Goal: Check status: Check status

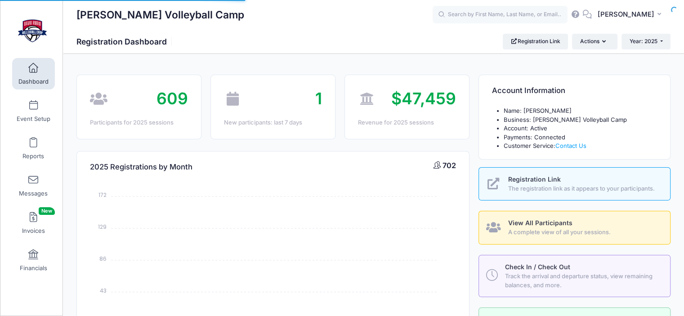
select select
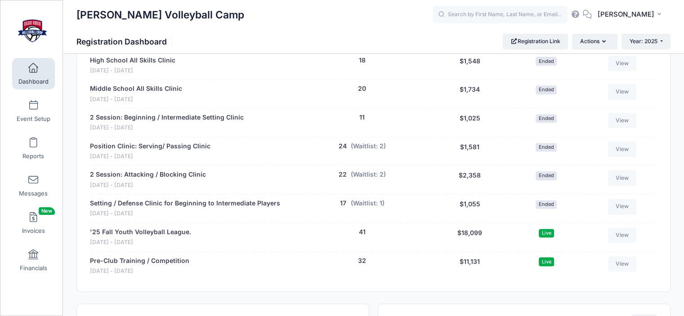
scroll to position [1107, 0]
click at [168, 260] on link "Pre-Club Training / Competition" at bounding box center [139, 259] width 99 height 9
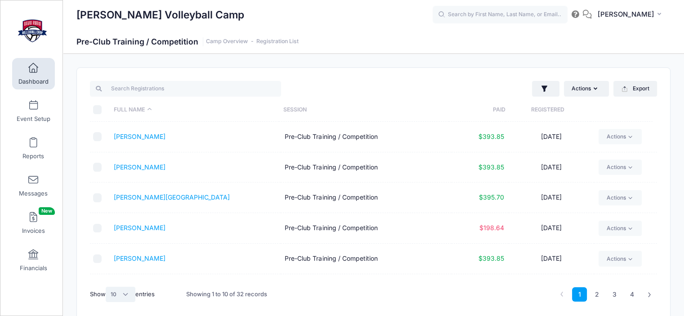
click at [127, 297] on select "All 10 25 50" at bounding box center [121, 294] width 30 height 15
select select "-1"
click at [107, 287] on select "All 10 25 50" at bounding box center [121, 294] width 30 height 15
click at [147, 165] on link "[PERSON_NAME]" at bounding box center [140, 167] width 52 height 8
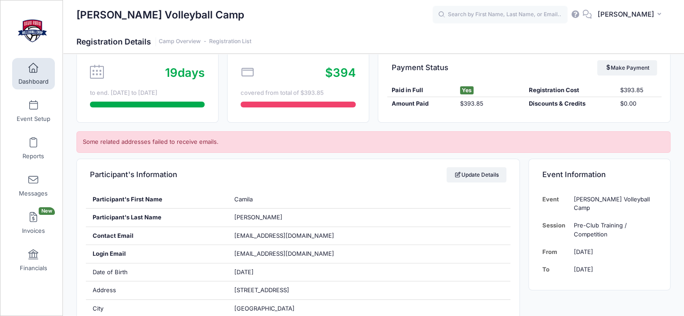
scroll to position [85, 0]
